Goal: Communication & Community: Connect with others

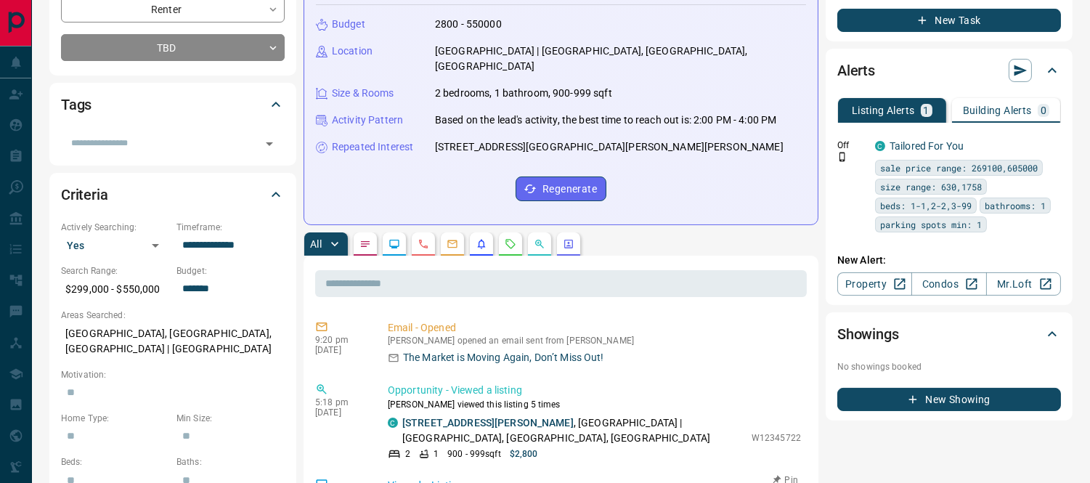
scroll to position [484, 0]
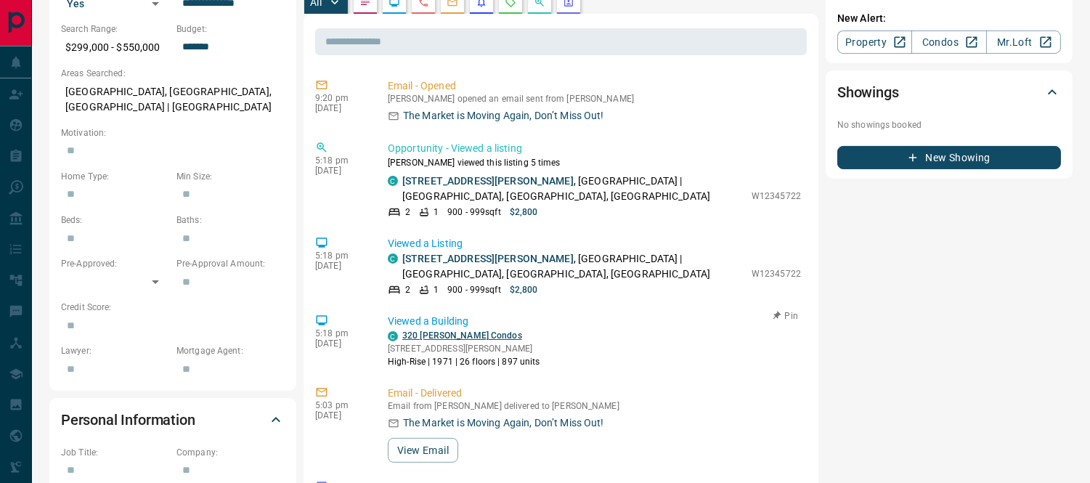
click at [425, 330] on link "320 [PERSON_NAME] Condos" at bounding box center [462, 335] width 120 height 10
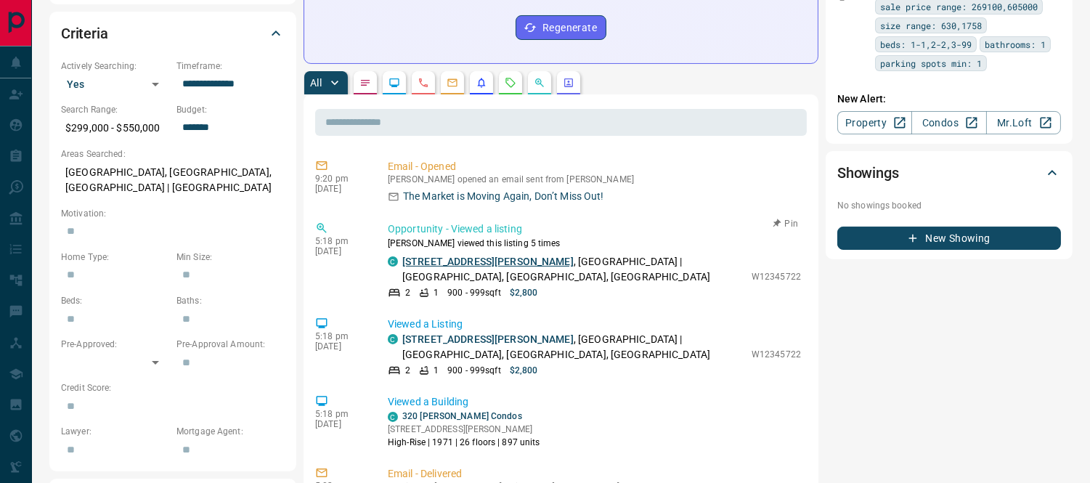
scroll to position [161, 0]
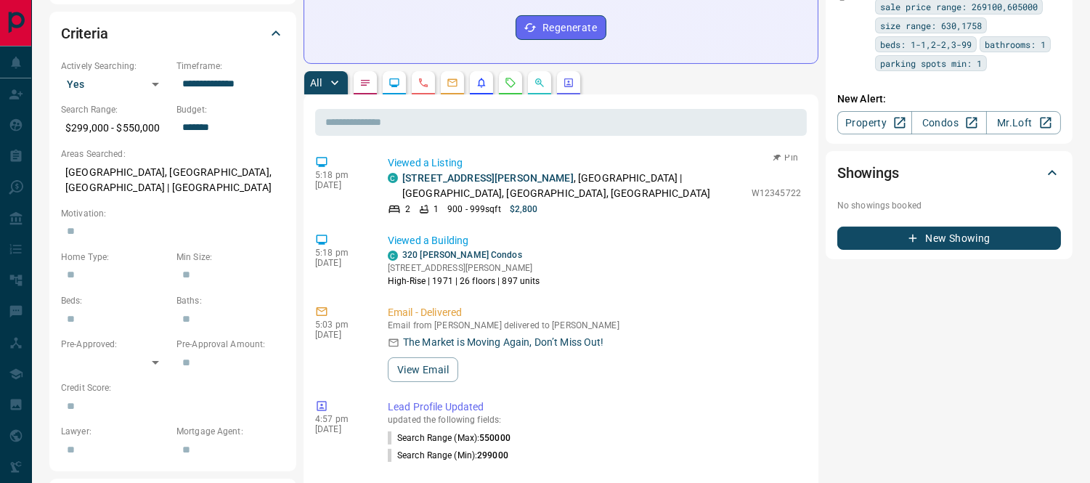
click at [452, 171] on p "[STREET_ADDRESS][PERSON_NAME]" at bounding box center [573, 186] width 342 height 30
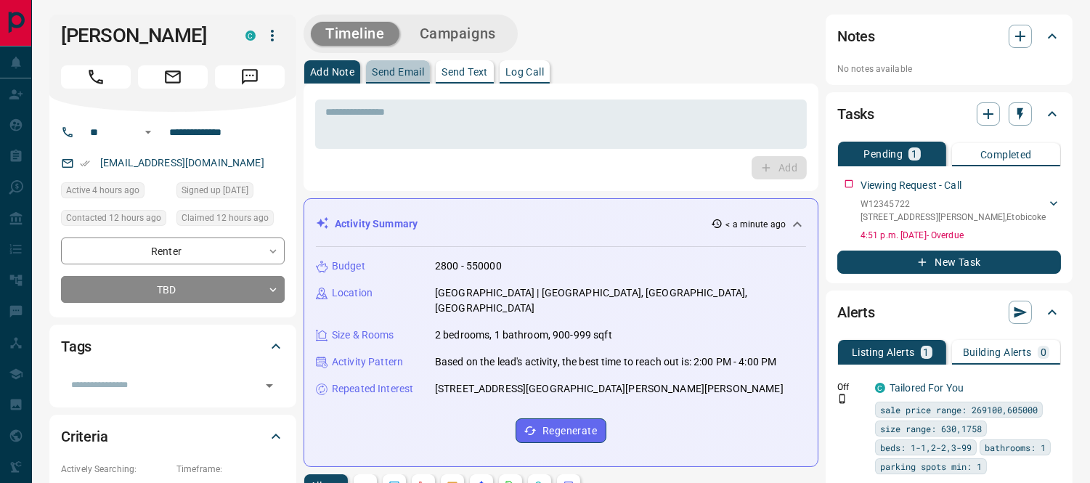
click at [391, 67] on p "Send Email" at bounding box center [398, 72] width 52 height 10
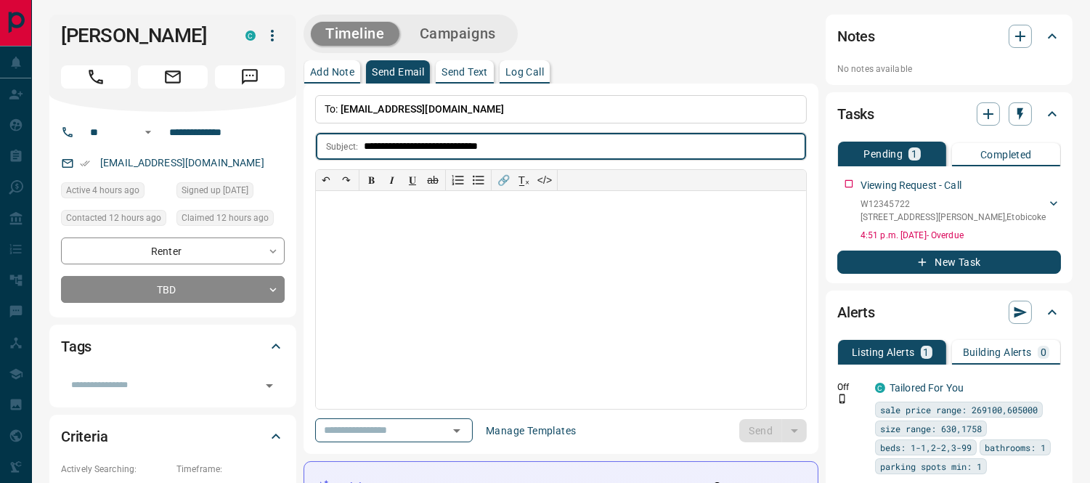
type input "**********"
click at [329, 204] on div at bounding box center [561, 300] width 490 height 218
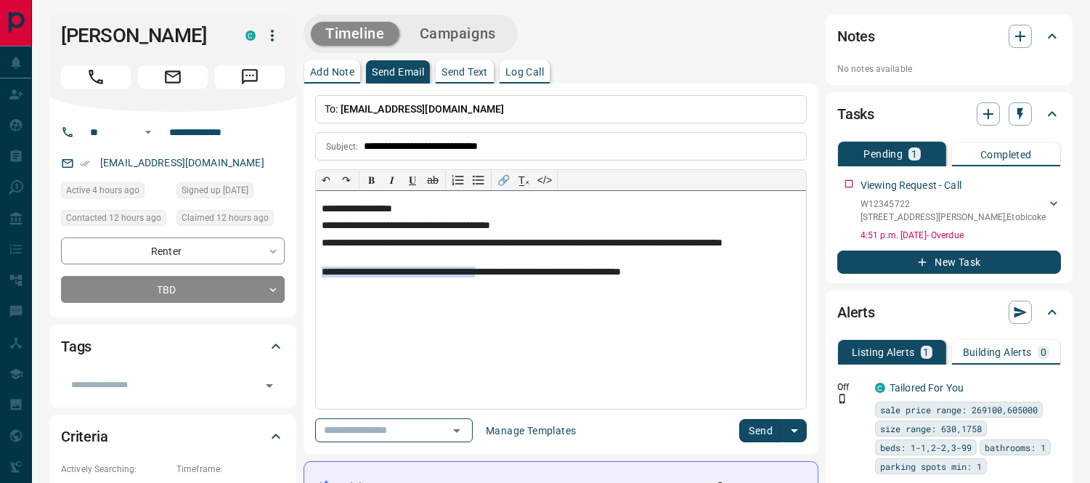
drag, startPoint x: 334, startPoint y: 274, endPoint x: 504, endPoint y: 269, distance: 170.0
click at [504, 269] on p "**********" at bounding box center [561, 272] width 478 height 12
click at [682, 279] on div "**********" at bounding box center [561, 300] width 490 height 218
click at [780, 436] on div "Send" at bounding box center [773, 430] width 68 height 23
click at [770, 425] on button "Send" at bounding box center [760, 430] width 43 height 23
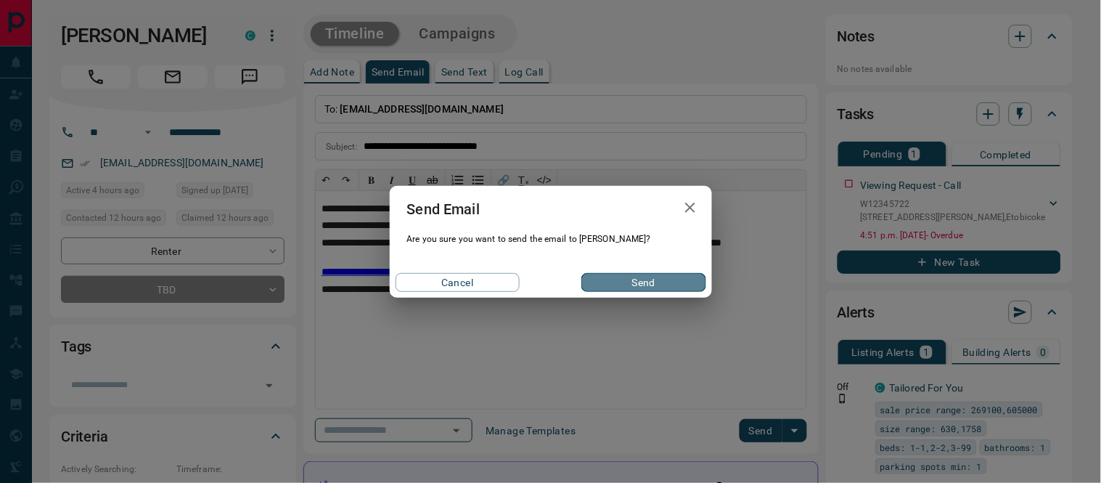
click at [622, 274] on button "Send" at bounding box center [644, 282] width 124 height 19
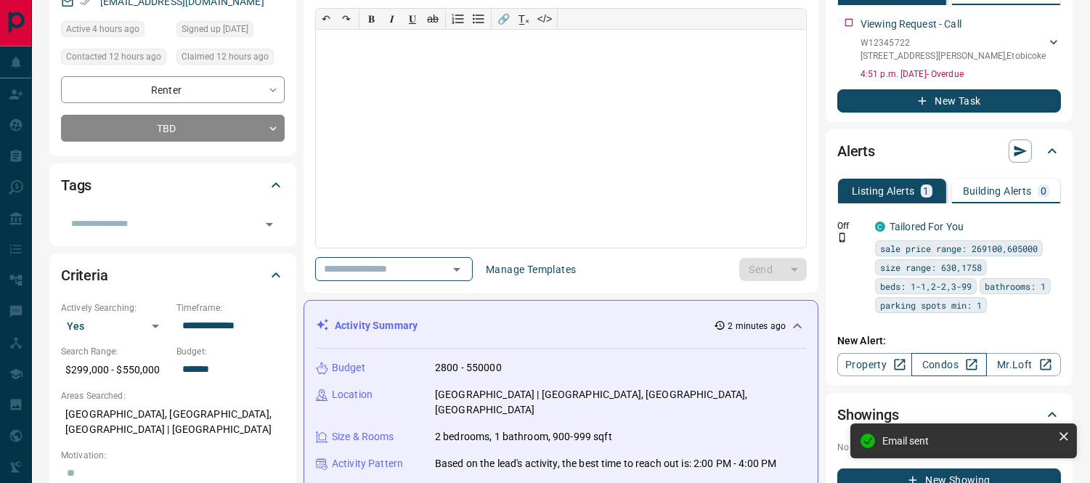
scroll to position [255, 0]
click at [938, 103] on button "New Task" at bounding box center [949, 100] width 224 height 23
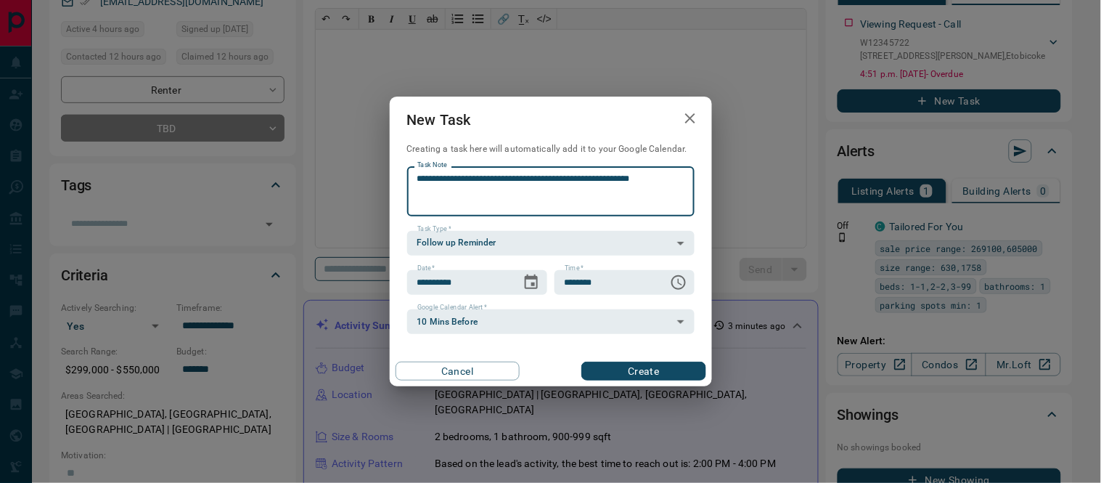
type textarea "**********"
click at [651, 369] on button "Create" at bounding box center [644, 371] width 124 height 19
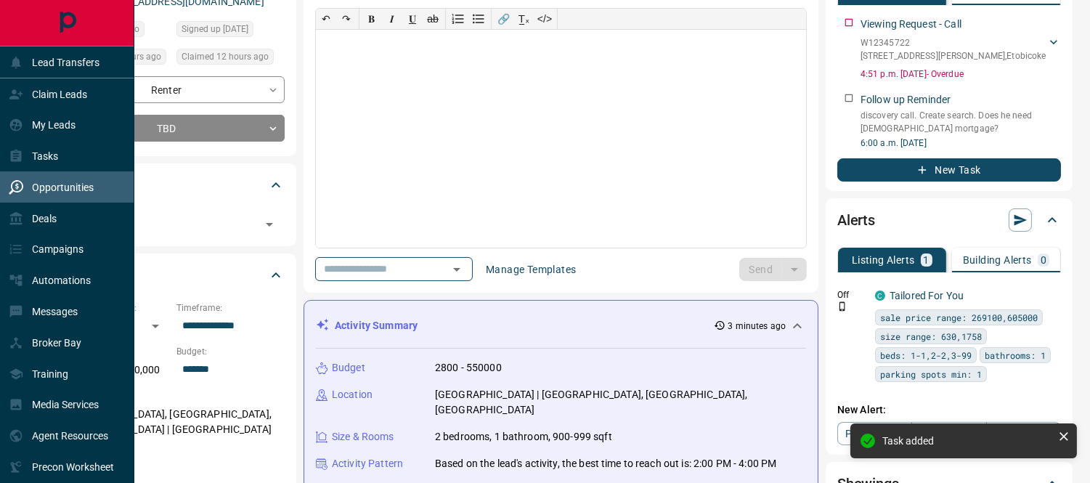
click at [22, 180] on icon at bounding box center [16, 187] width 15 height 15
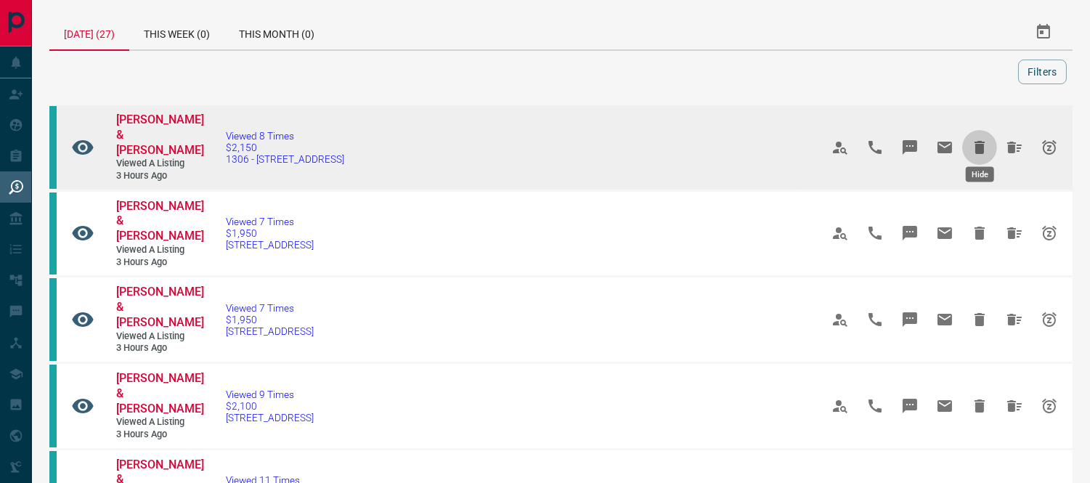
click at [984, 139] on icon "Hide" at bounding box center [979, 147] width 17 height 17
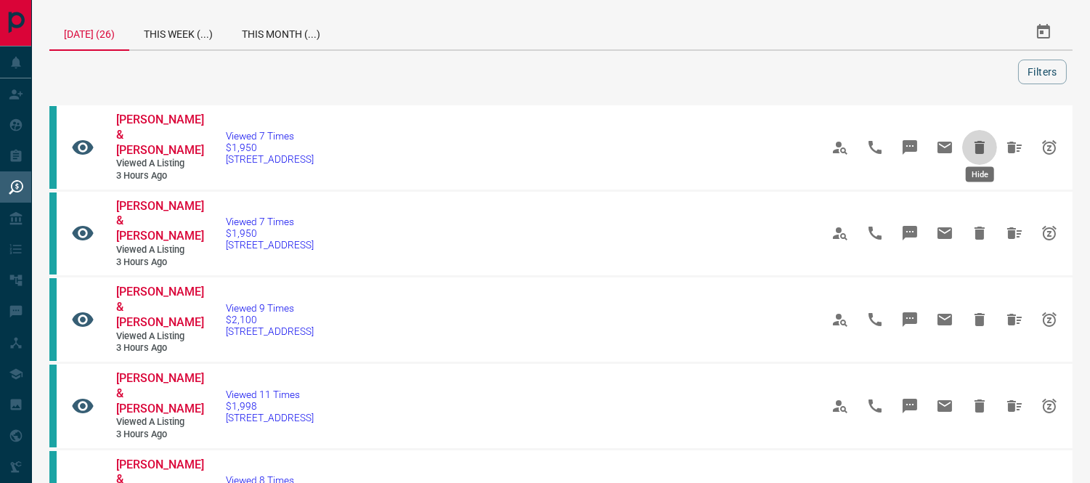
click at [984, 139] on icon "Hide" at bounding box center [979, 147] width 17 height 17
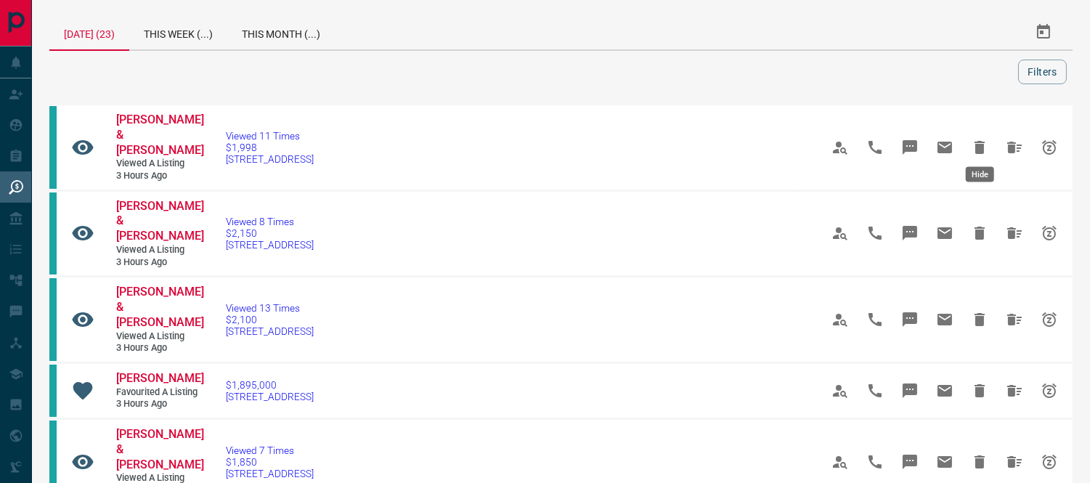
click at [984, 139] on icon "Hide" at bounding box center [979, 147] width 17 height 17
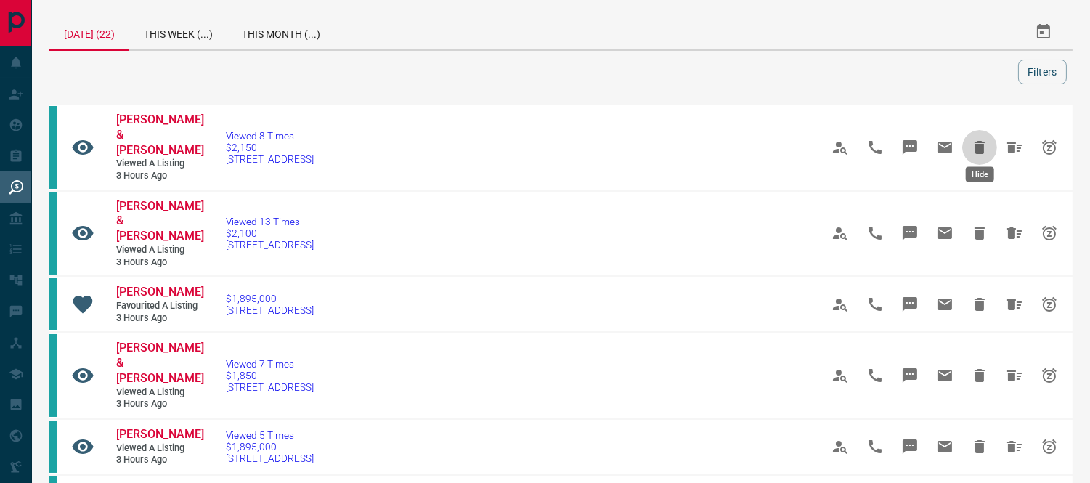
click at [984, 139] on icon "Hide" at bounding box center [979, 147] width 17 height 17
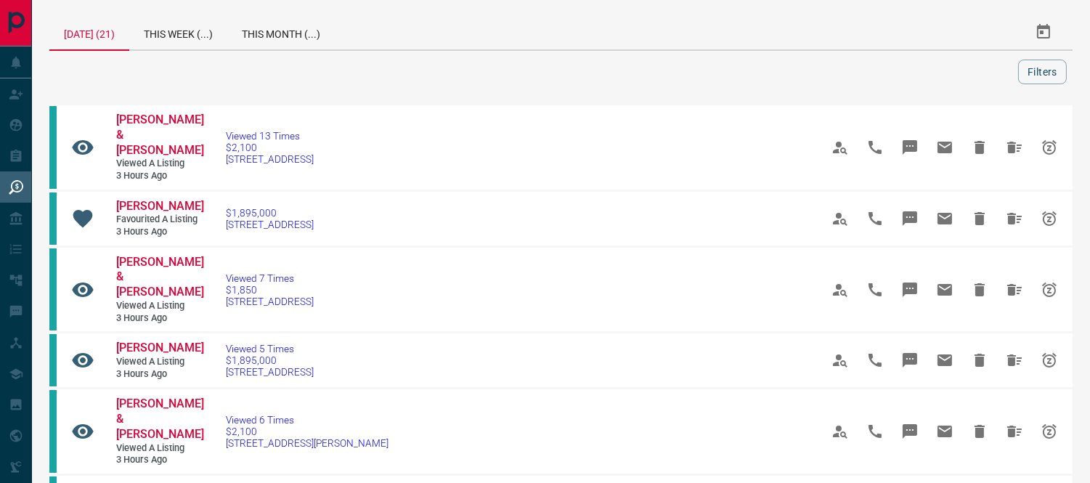
click at [984, 139] on icon "Hide" at bounding box center [979, 147] width 17 height 17
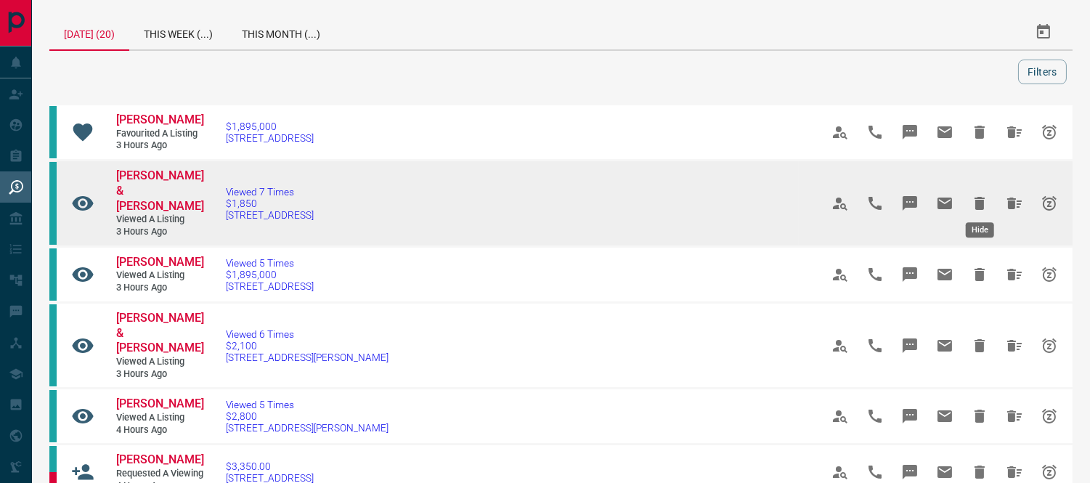
click at [981, 197] on icon "Hide" at bounding box center [979, 203] width 10 height 13
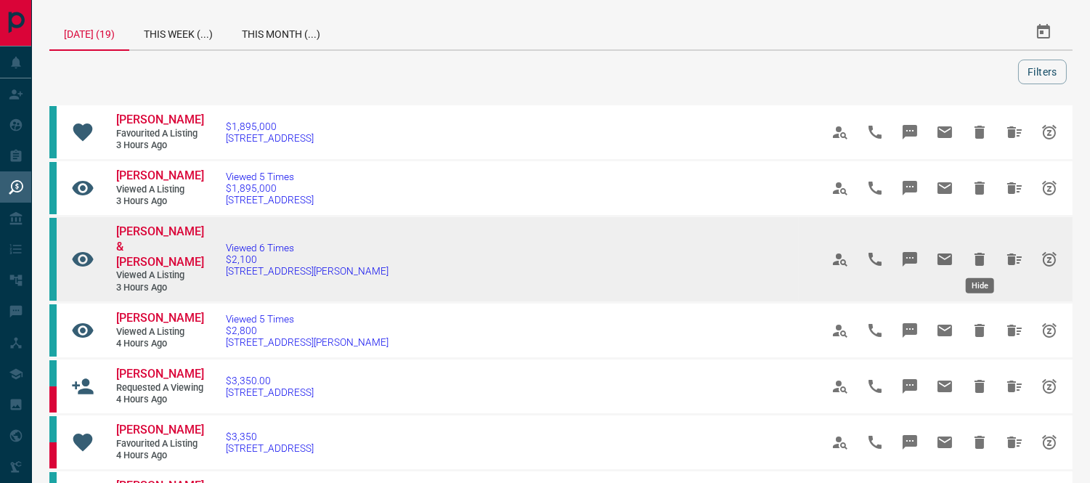
click at [982, 254] on icon "Hide" at bounding box center [979, 259] width 10 height 13
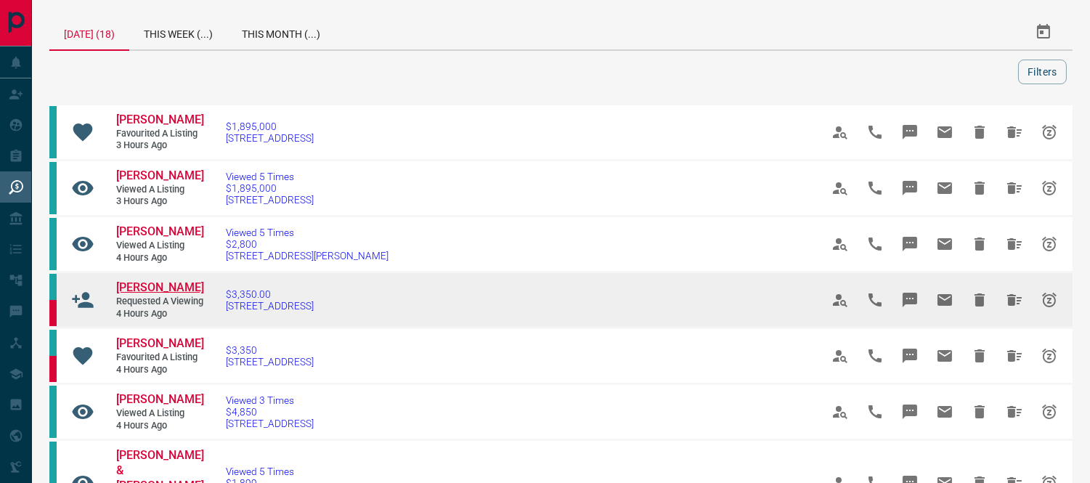
click at [174, 287] on span "[PERSON_NAME]" at bounding box center [160, 287] width 88 height 14
